Goal: Navigation & Orientation: Go to known website

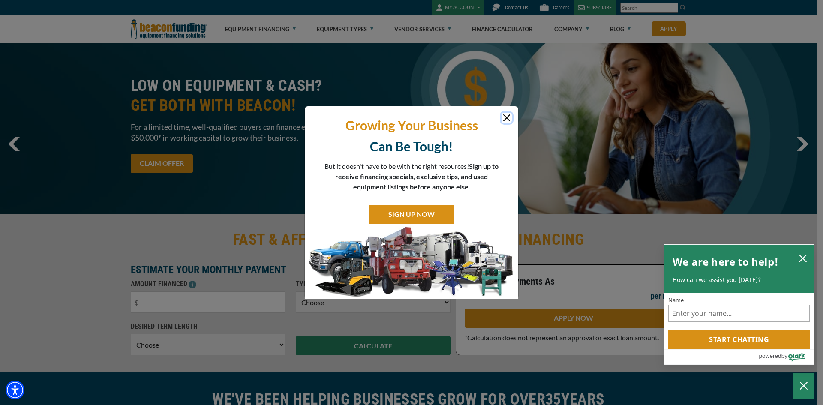
click at [509, 117] on button "Close" at bounding box center [506, 118] width 10 height 10
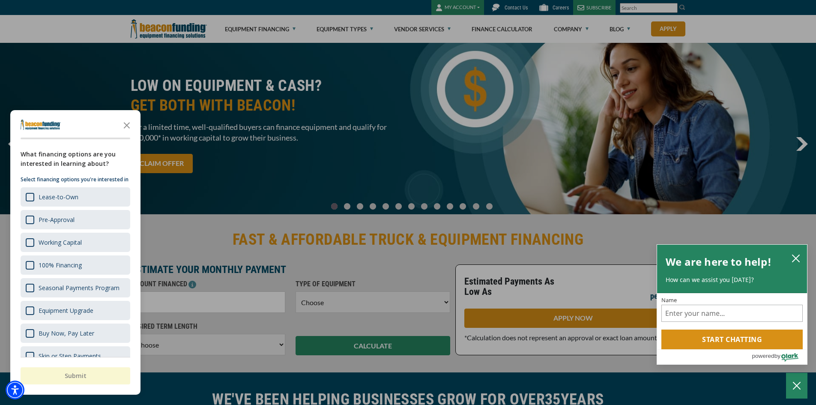
click at [464, 8] on div "button" at bounding box center [408, 202] width 816 height 405
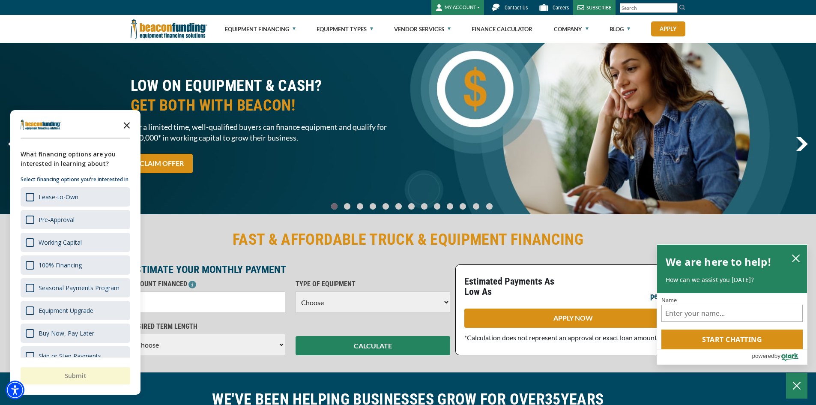
click at [126, 128] on icon "Close the survey" at bounding box center [126, 124] width 17 height 17
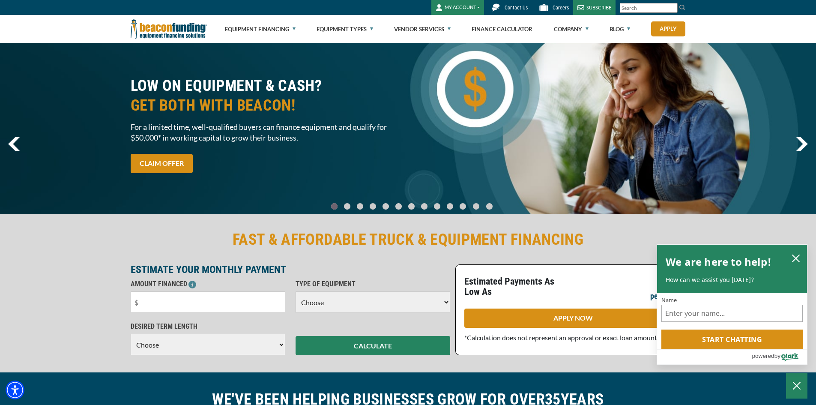
click at [473, 7] on button "MY ACCOUNT" at bounding box center [457, 7] width 53 height 15
click at [466, 27] on link "Login" at bounding box center [466, 25] width 68 height 21
